Goal: Task Accomplishment & Management: Manage account settings

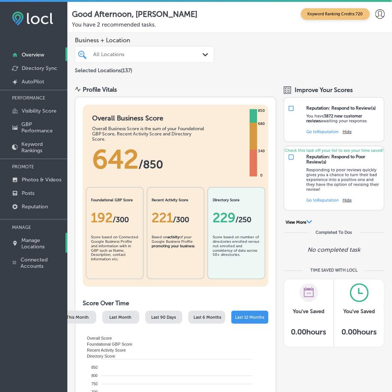
click at [36, 242] on p "Manage Locations" at bounding box center [43, 243] width 42 height 13
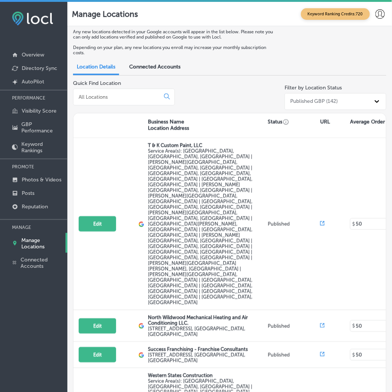
click at [121, 100] on div at bounding box center [124, 97] width 102 height 17
click at [117, 95] on input at bounding box center [118, 97] width 80 height 7
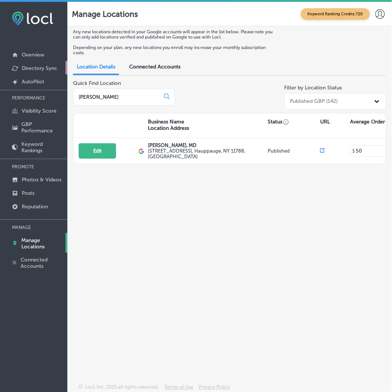
type input "[PERSON_NAME]"
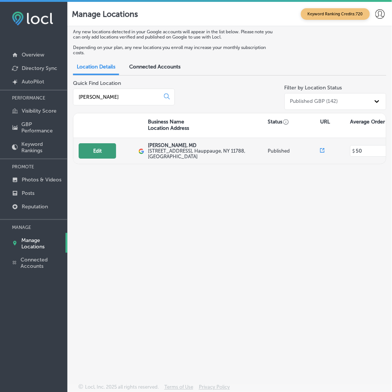
click at [83, 152] on button "Edit" at bounding box center [97, 150] width 37 height 15
select select "US"
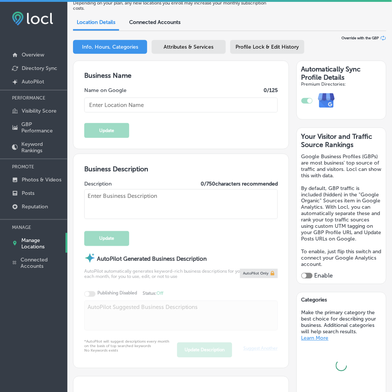
scroll to position [55, 0]
type input "[PERSON_NAME], MD"
type input "[STREET_ADDRESS]"
type input "Hauppauge"
type input "11788"
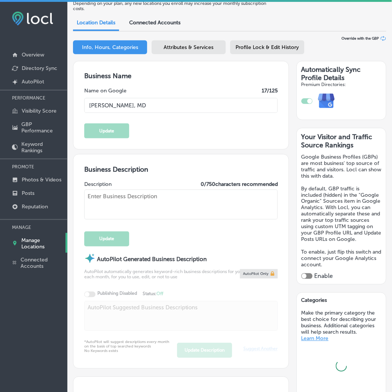
type input "US"
type input "[URL][DOMAIN_NAME]"
checkbox input "true"
type textarea "As a practicing [GEOGRAPHIC_DATA] orthopedic surgeon and [MEDICAL_DATA] special…"
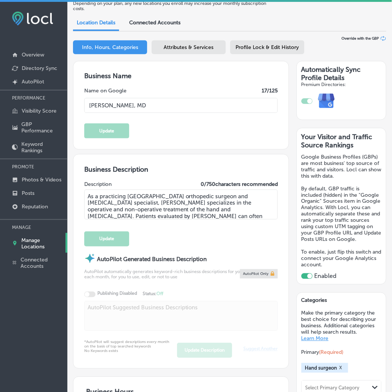
type input "[PHONE_NUMBER]"
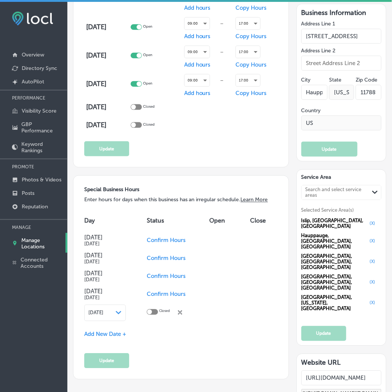
scroll to position [721, 0]
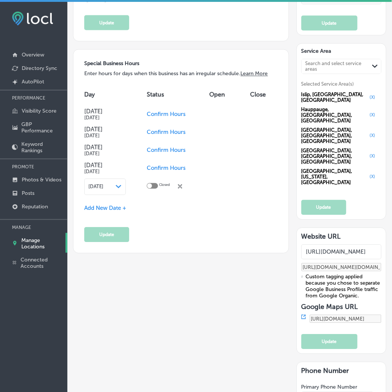
click at [48, 243] on p "Manage Locations" at bounding box center [41, 243] width 41 height 13
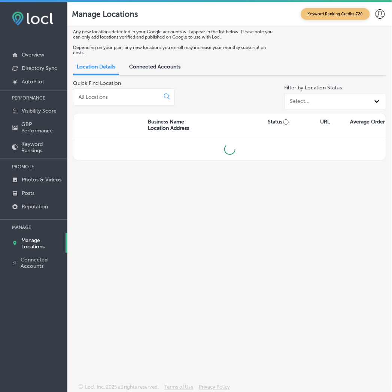
click at [119, 103] on div at bounding box center [124, 97] width 102 height 17
click at [118, 98] on input at bounding box center [118, 97] width 80 height 7
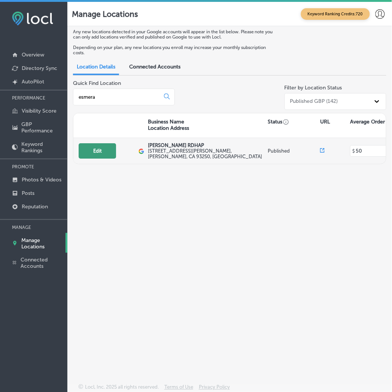
type input "esmera"
click at [109, 150] on button "Edit" at bounding box center [97, 150] width 37 height 15
select select "US"
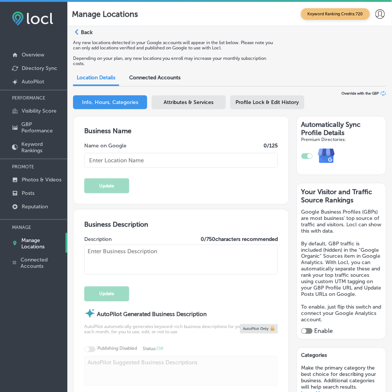
checkbox input "true"
type input "[PERSON_NAME] RDHAP"
type input "[STREET_ADDRESS][PERSON_NAME]"
type input "[PERSON_NAME]"
type input "93250"
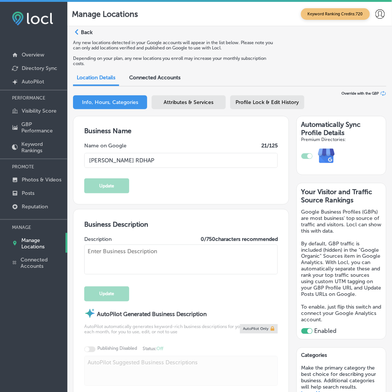
type input "US"
type input "[URL][DOMAIN_NAME]"
type textarea "[PERSON_NAME] RDHAP is committed to providing exceptional dental care to all ou…"
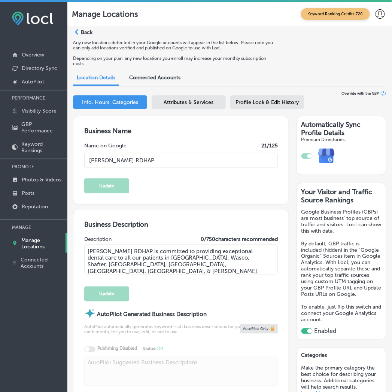
type input "[PHONE_NUMBER]"
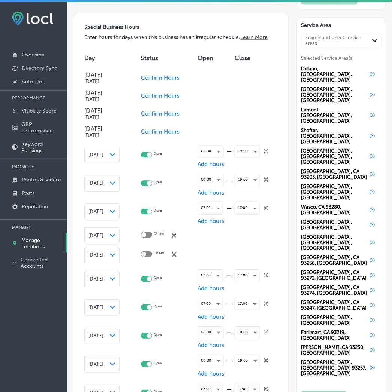
scroll to position [777, 0]
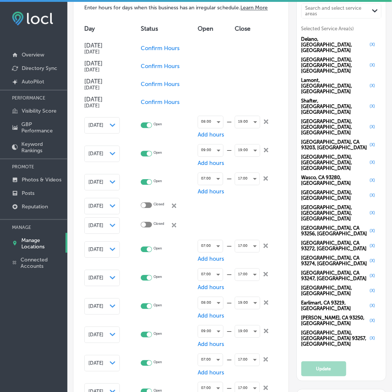
click at [48, 237] on p "Manage Locations" at bounding box center [41, 243] width 41 height 13
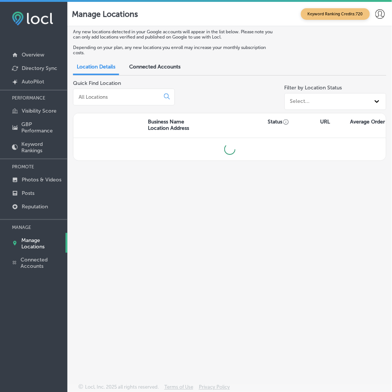
click at [109, 96] on input at bounding box center [118, 97] width 80 height 7
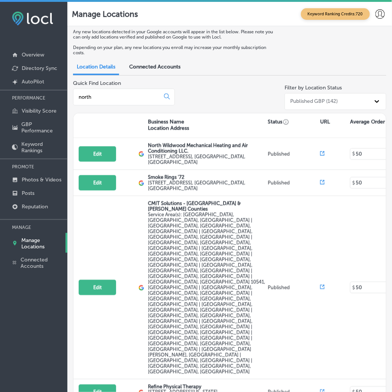
click at [28, 240] on p "Manage Locations" at bounding box center [41, 243] width 41 height 13
click at [104, 92] on div "north" at bounding box center [124, 97] width 102 height 17
click at [102, 94] on input "north" at bounding box center [118, 97] width 80 height 7
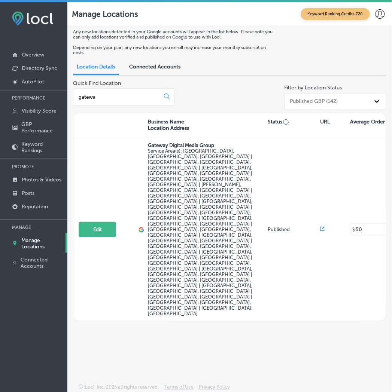
click at [101, 97] on input "gatewa" at bounding box center [118, 97] width 80 height 7
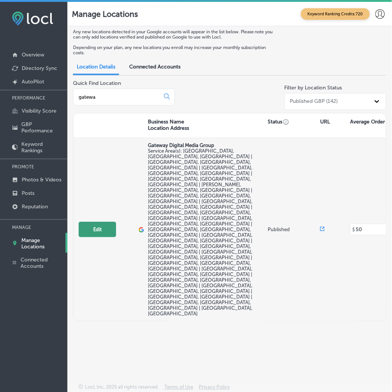
type input "gatewa"
click at [96, 222] on button "Edit" at bounding box center [97, 229] width 37 height 15
select select "US"
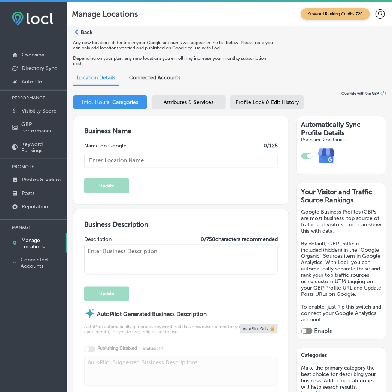
checkbox input "true"
type input "Gateway Digital Media Group"
type input "[STREET_ADDRESS]"
type input "Saint Jacob"
type input "62281"
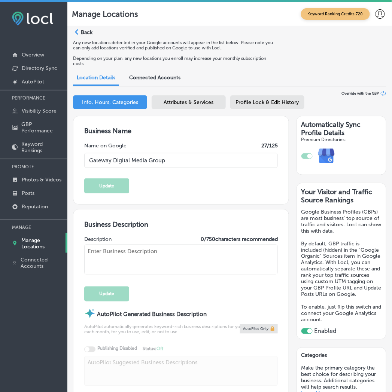
type input "US"
type input "[URL][DOMAIN_NAME]"
type textarea "Gateway Digital Media Group in [GEOGRAPHIC_DATA], [GEOGRAPHIC_DATA], specialize…"
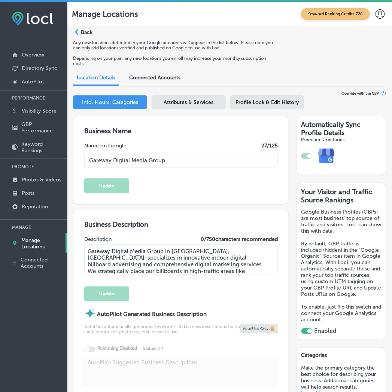
type input "[PHONE_NUMBER]"
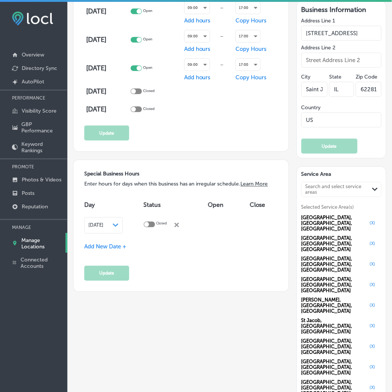
scroll to position [665, 0]
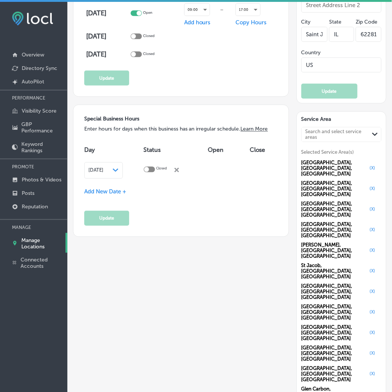
click at [102, 193] on span "Add New Date +" at bounding box center [105, 192] width 42 height 7
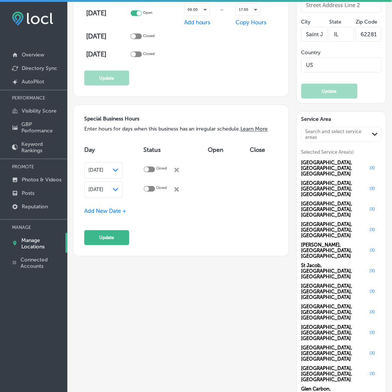
click at [112, 241] on button "Update" at bounding box center [106, 238] width 45 height 15
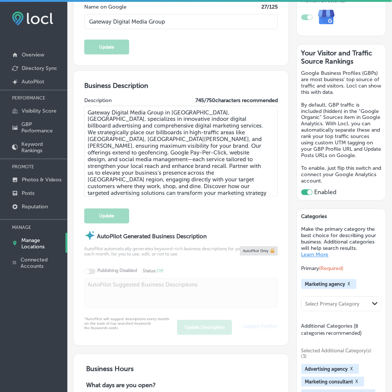
scroll to position [111, 0]
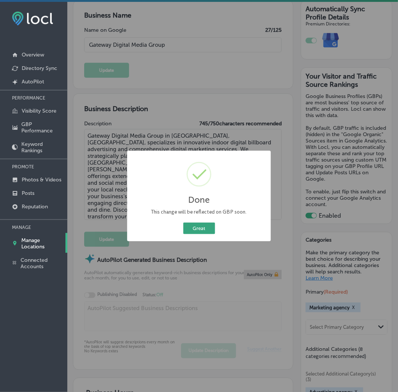
click at [195, 230] on button "Great" at bounding box center [199, 229] width 32 height 12
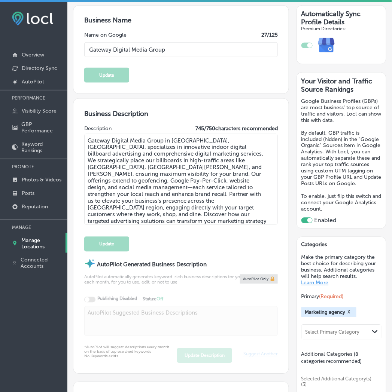
click at [42, 239] on p "Manage Locations" at bounding box center [41, 243] width 41 height 13
